Goal: Use online tool/utility: Utilize a website feature to perform a specific function

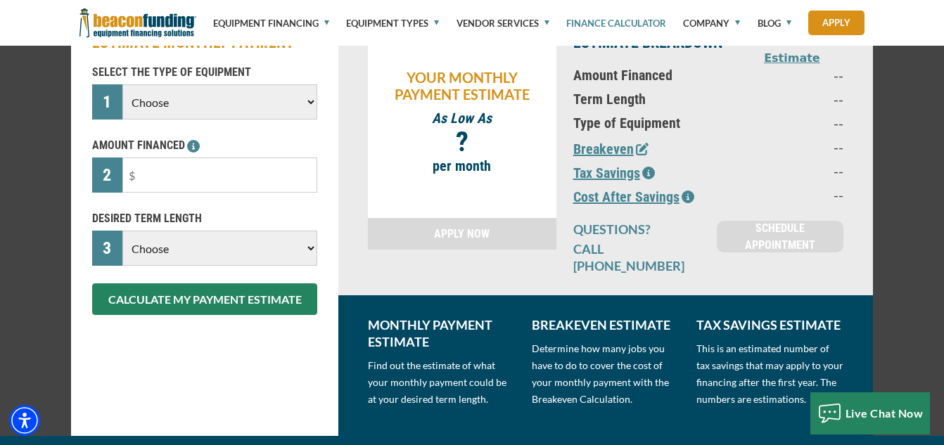
scroll to position [205, 0]
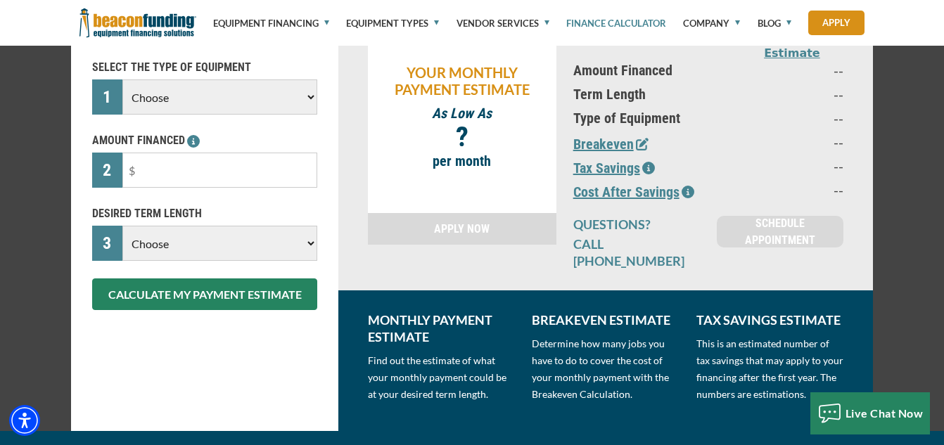
click at [301, 96] on select "Choose Backhoe Boom/Bucket Truck Chipper Commercial Mower Crane DTG/DTF Printin…" at bounding box center [219, 96] width 195 height 35
select select "23"
click at [243, 166] on input "text" at bounding box center [219, 170] width 195 height 35
type input "$40,000"
click at [292, 245] on select "Choose 36 Months 48 Months 60 Months" at bounding box center [219, 243] width 195 height 35
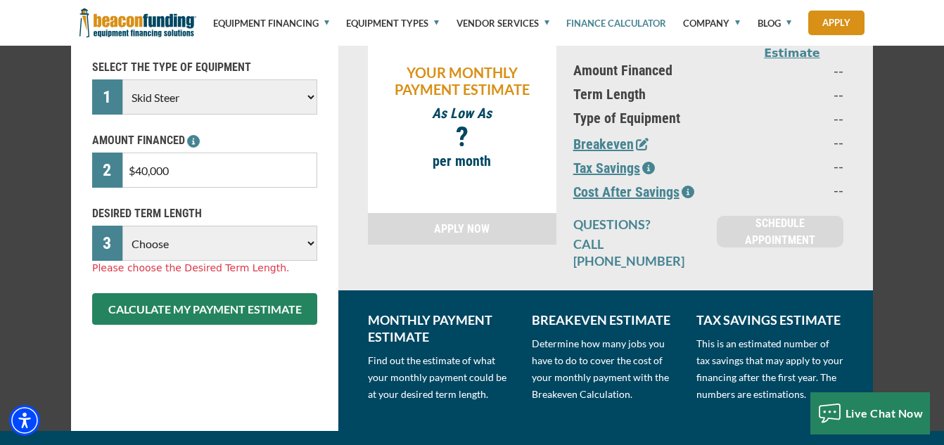
select select "60"
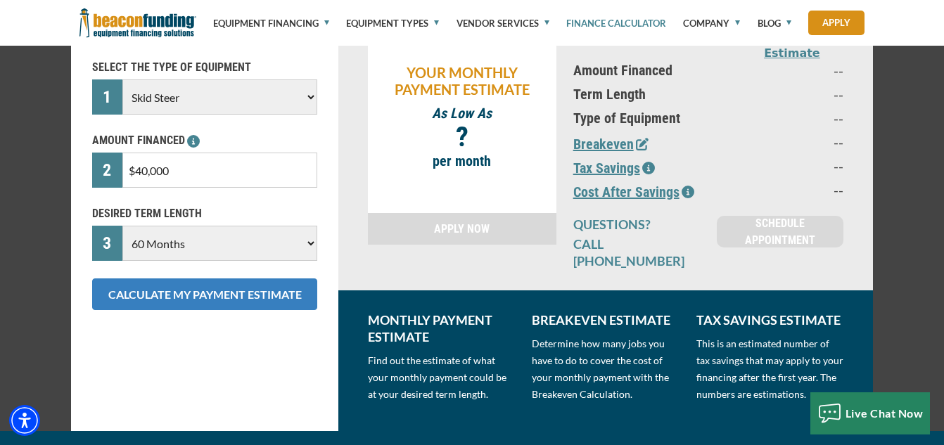
click at [231, 295] on button "CALCULATE MY PAYMENT ESTIMATE" at bounding box center [204, 294] width 225 height 32
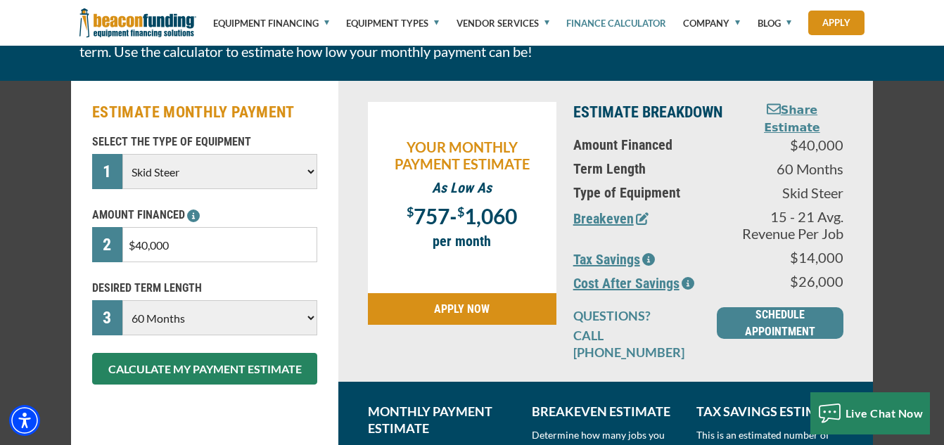
scroll to position [129, 0]
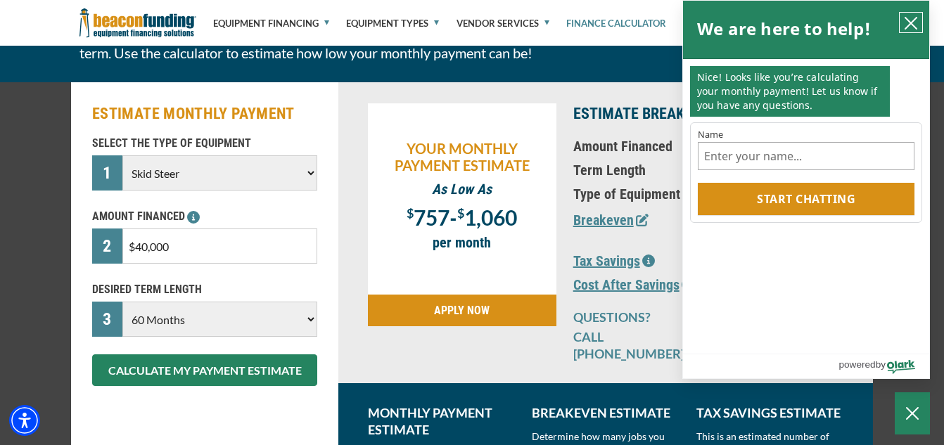
click at [906, 19] on icon "close chatbox" at bounding box center [910, 23] width 11 height 11
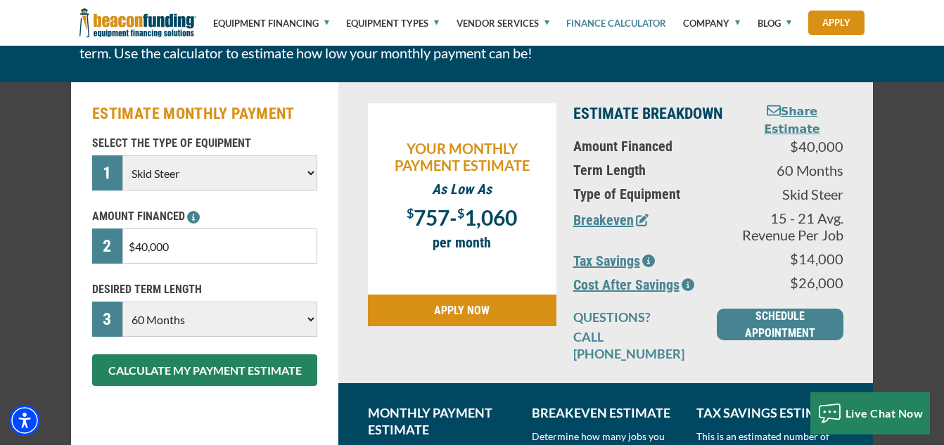
click at [652, 255] on icon "button" at bounding box center [648, 261] width 13 height 13
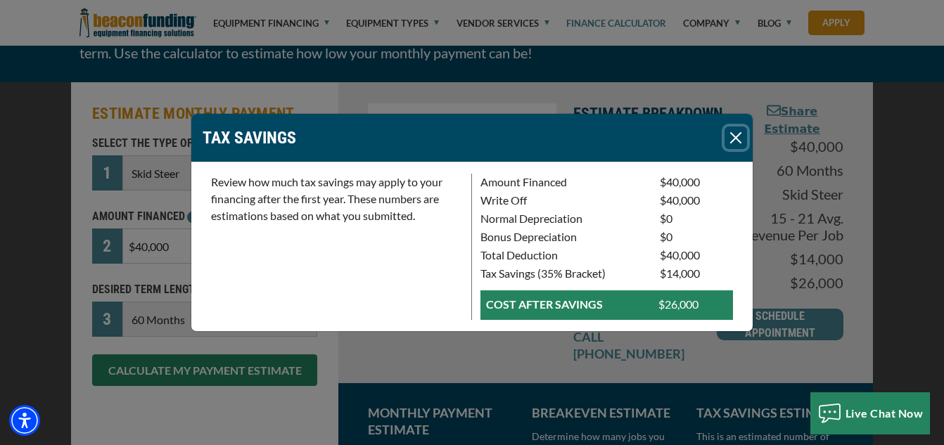
click at [736, 139] on button "Close" at bounding box center [735, 138] width 22 height 22
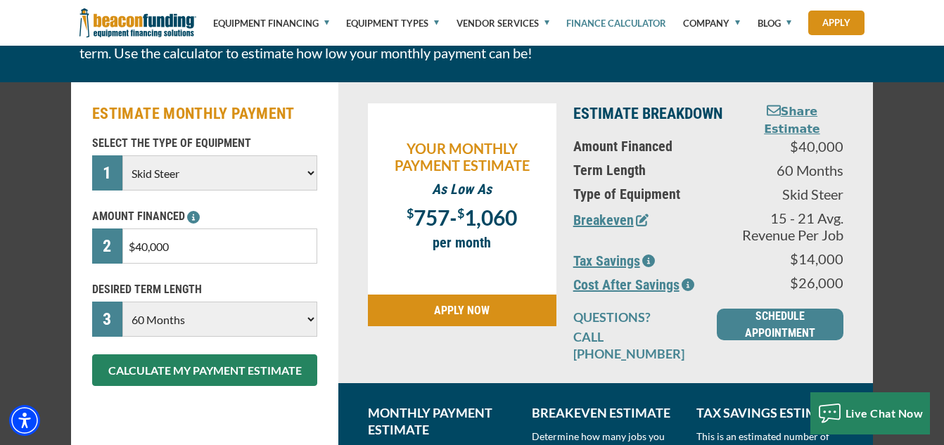
click at [683, 279] on icon "button" at bounding box center [687, 284] width 13 height 13
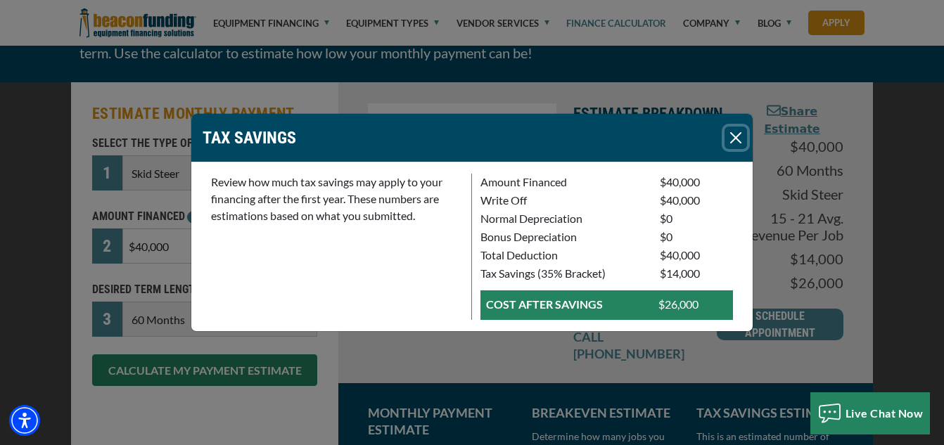
click at [735, 138] on button "Close" at bounding box center [735, 138] width 22 height 22
